Goal: Task Accomplishment & Management: Manage account settings

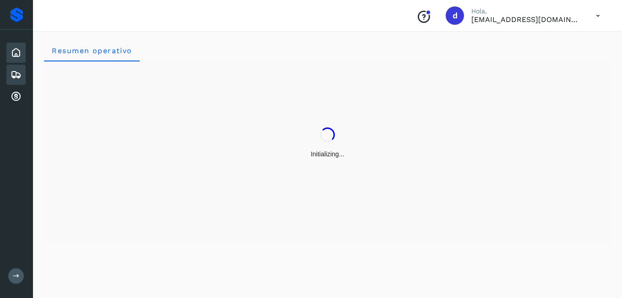
click at [21, 75] on icon at bounding box center [16, 74] width 11 height 11
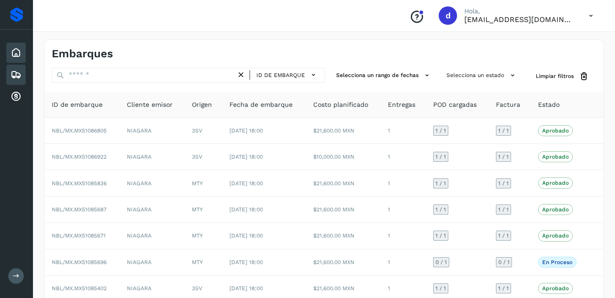
click at [14, 49] on icon at bounding box center [16, 52] width 11 height 11
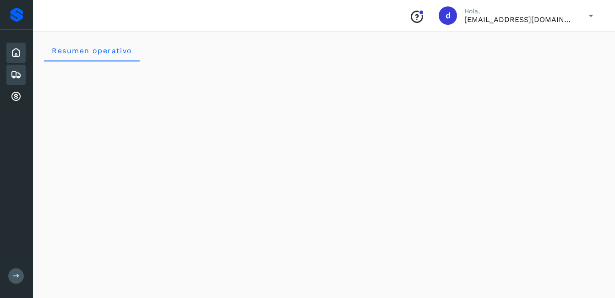
click at [11, 72] on icon at bounding box center [16, 74] width 11 height 11
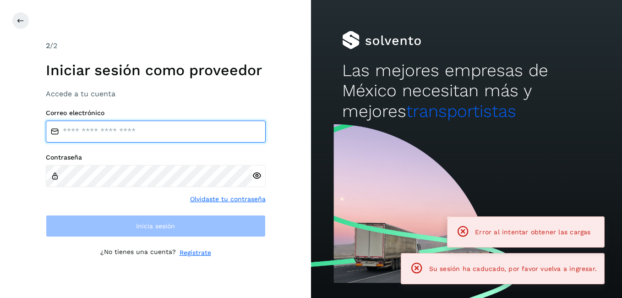
type input "**********"
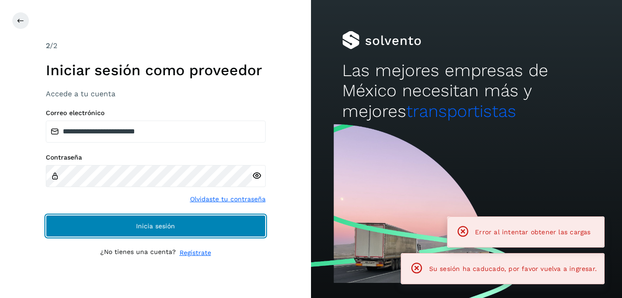
click at [180, 234] on button "Inicia sesión" at bounding box center [156, 226] width 220 height 22
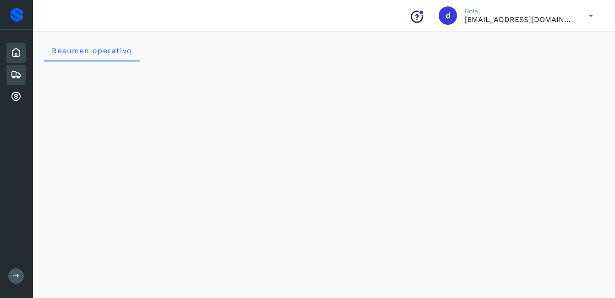
click at [17, 76] on icon at bounding box center [16, 74] width 11 height 11
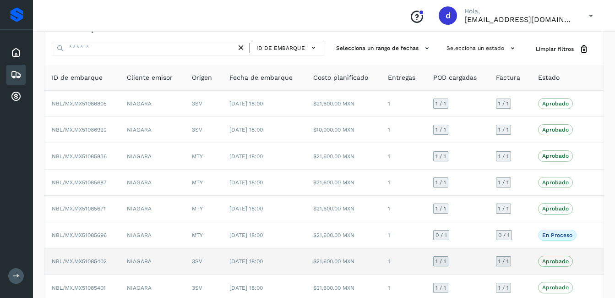
scroll to position [92, 0]
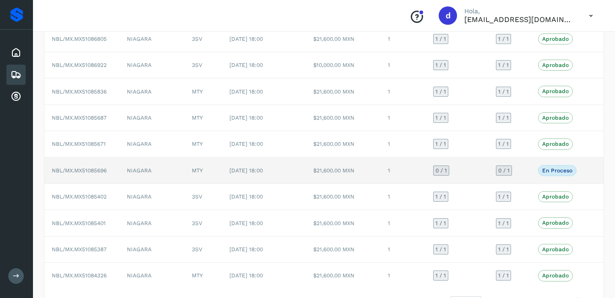
click at [92, 173] on span "NBL/MX.MX51085696" at bounding box center [79, 170] width 55 height 6
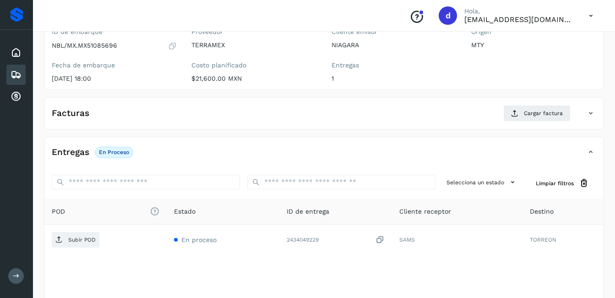
click at [170, 47] on icon at bounding box center [172, 45] width 9 height 9
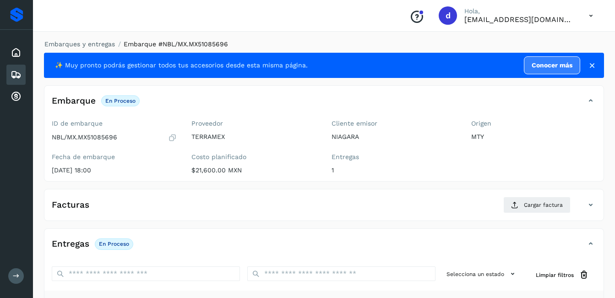
click at [79, 202] on h4 "Facturas" at bounding box center [71, 205] width 38 height 11
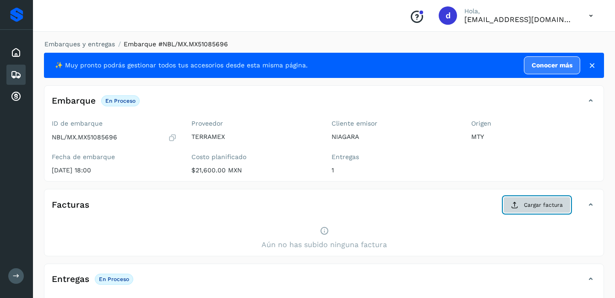
click at [529, 210] on button "Cargar factura" at bounding box center [536, 204] width 67 height 16
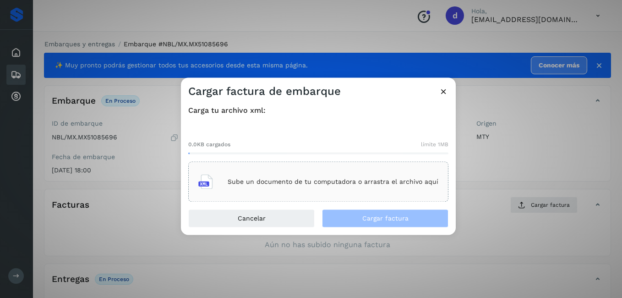
click at [313, 186] on div "Sube un documento de tu computadora o arrastra el archivo aquí" at bounding box center [318, 181] width 240 height 25
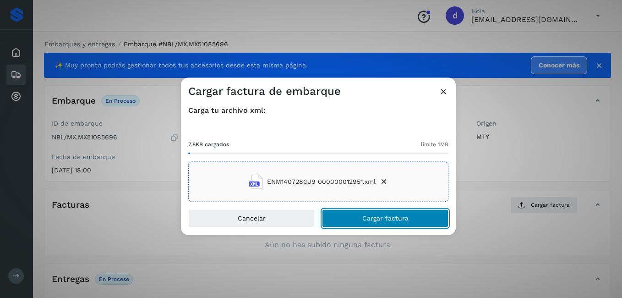
click at [362, 210] on button "Cargar factura" at bounding box center [385, 218] width 126 height 18
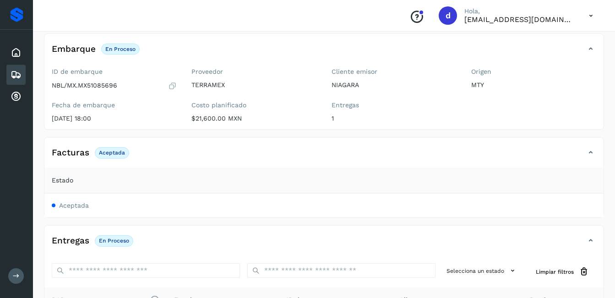
scroll to position [183, 0]
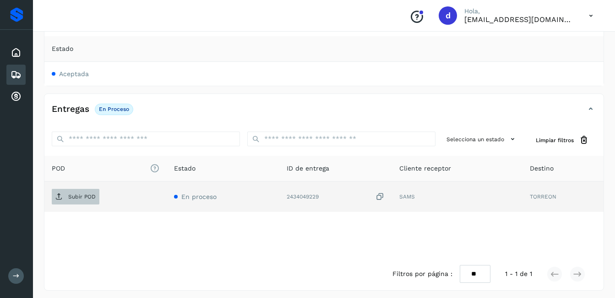
click at [82, 198] on p "Subir POD" at bounding box center [81, 196] width 27 height 6
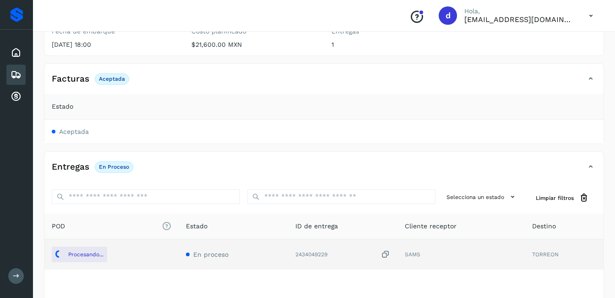
scroll to position [46, 0]
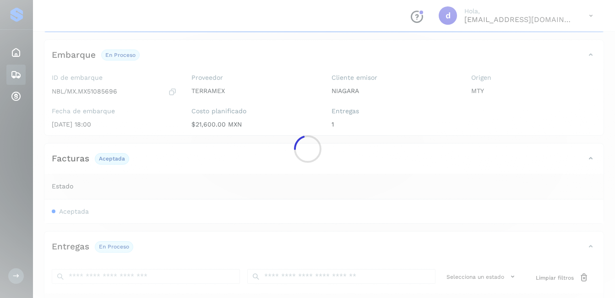
click at [20, 76] on div at bounding box center [307, 149] width 615 height 298
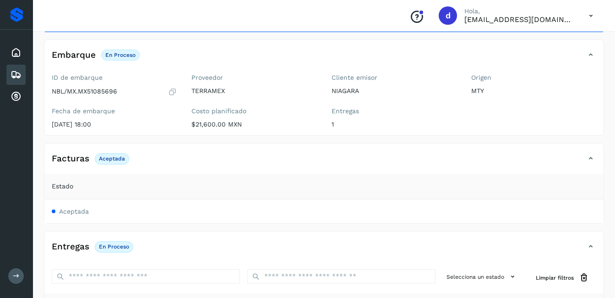
click at [16, 76] on icon at bounding box center [16, 74] width 11 height 11
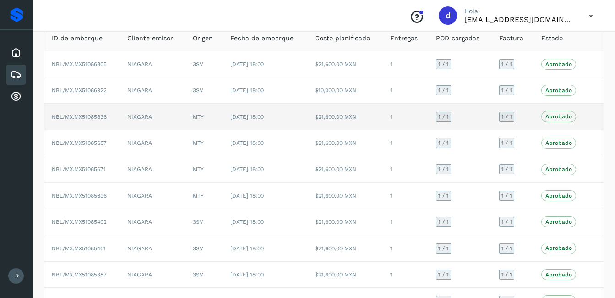
scroll to position [81, 0]
